Goal: Task Accomplishment & Management: Manage account settings

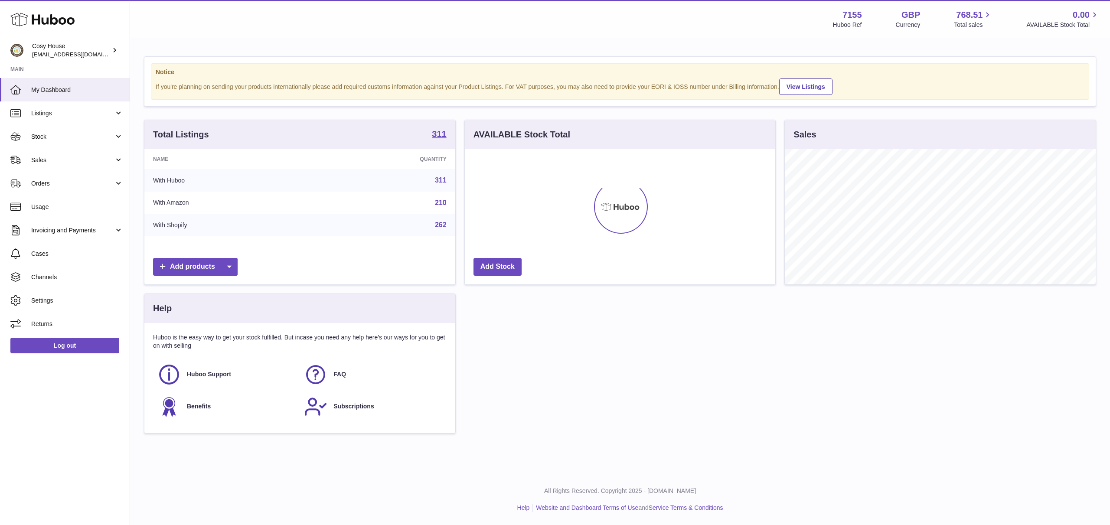
scroll to position [433406, 433230]
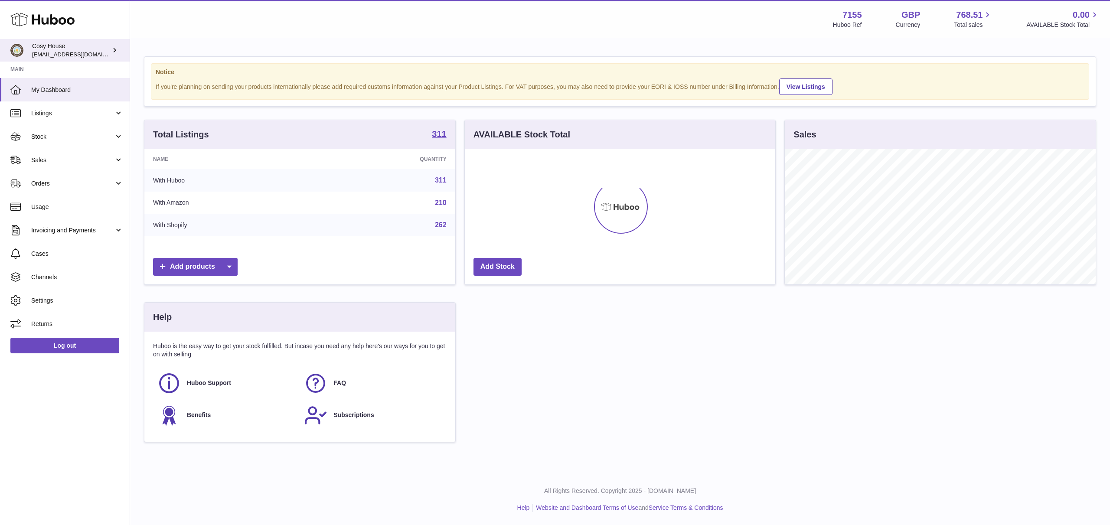
click at [96, 54] on span "[EMAIL_ADDRESS][DOMAIN_NAME]" at bounding box center [79, 54] width 95 height 7
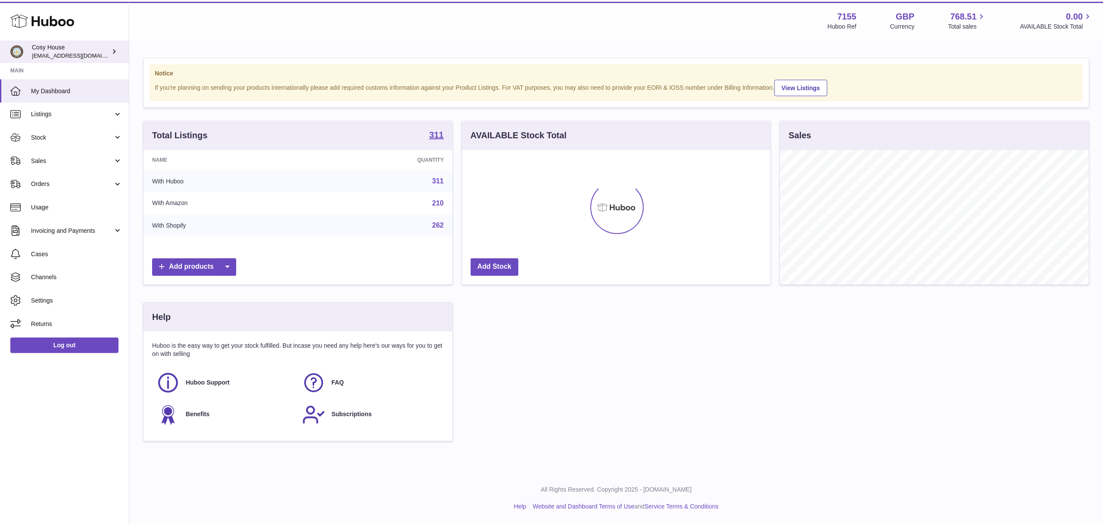
scroll to position [433406, 433233]
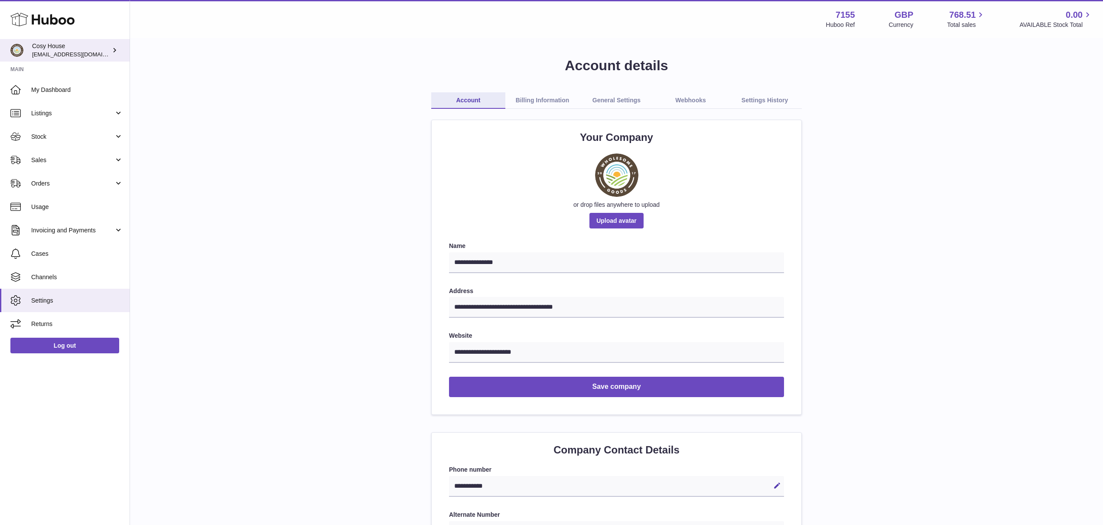
click at [111, 51] on icon at bounding box center [114, 50] width 9 height 9
click at [65, 343] on link "Log out" at bounding box center [64, 346] width 109 height 16
